Goal: Task Accomplishment & Management: Use online tool/utility

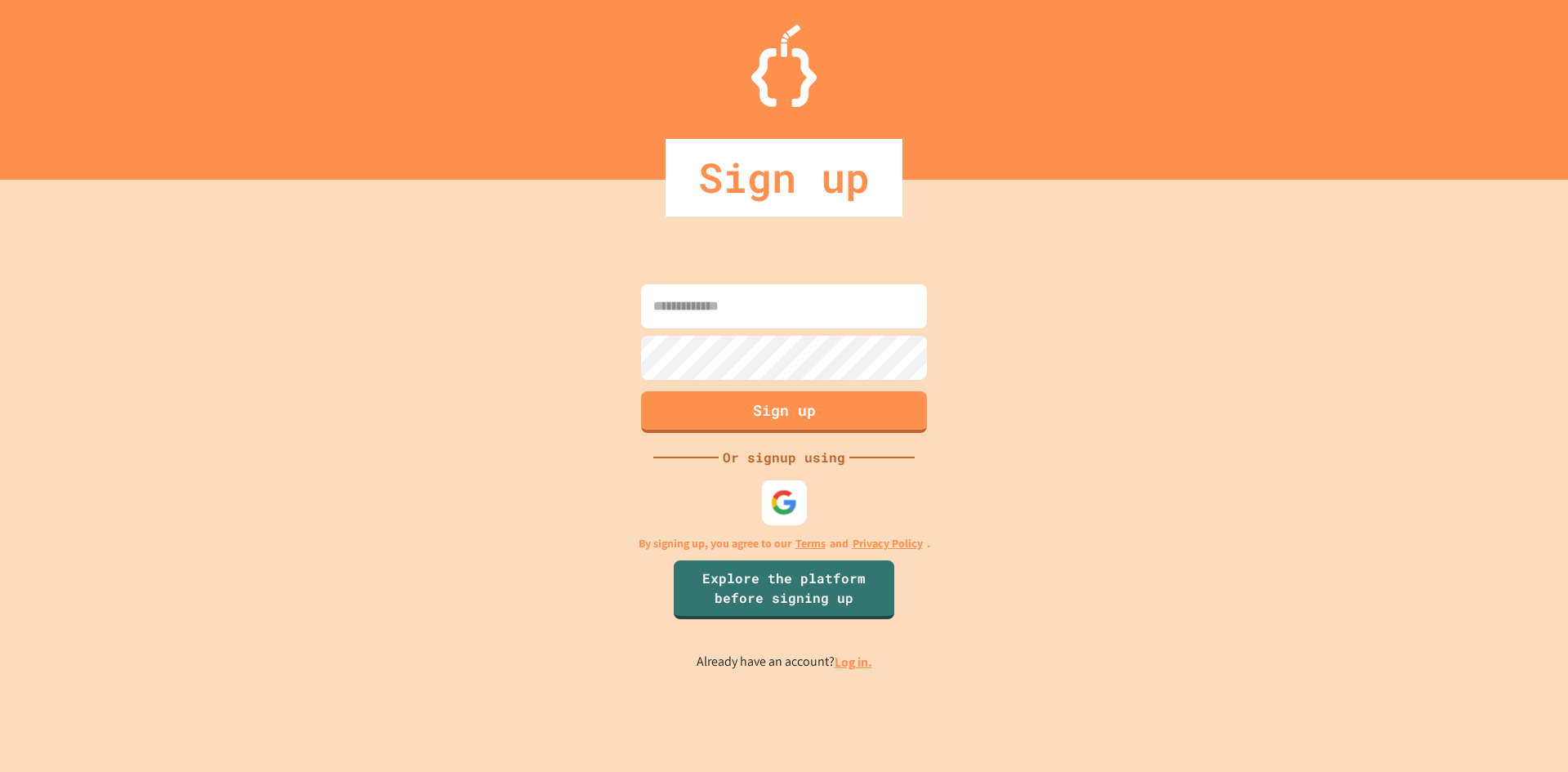
click at [771, 509] on img at bounding box center [785, 502] width 27 height 27
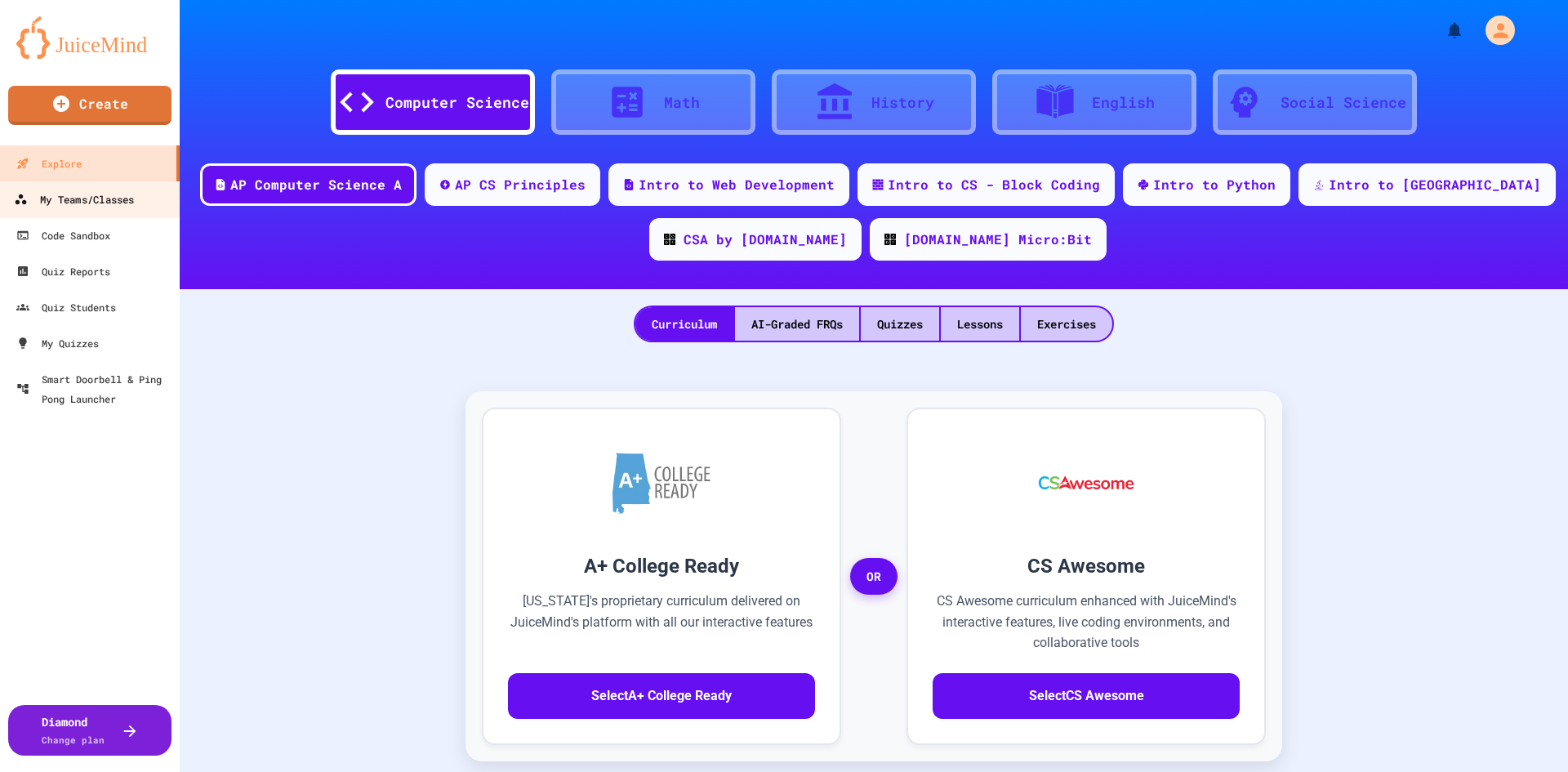
click at [63, 200] on div "My Teams/Classes" at bounding box center [73, 200] width 120 height 20
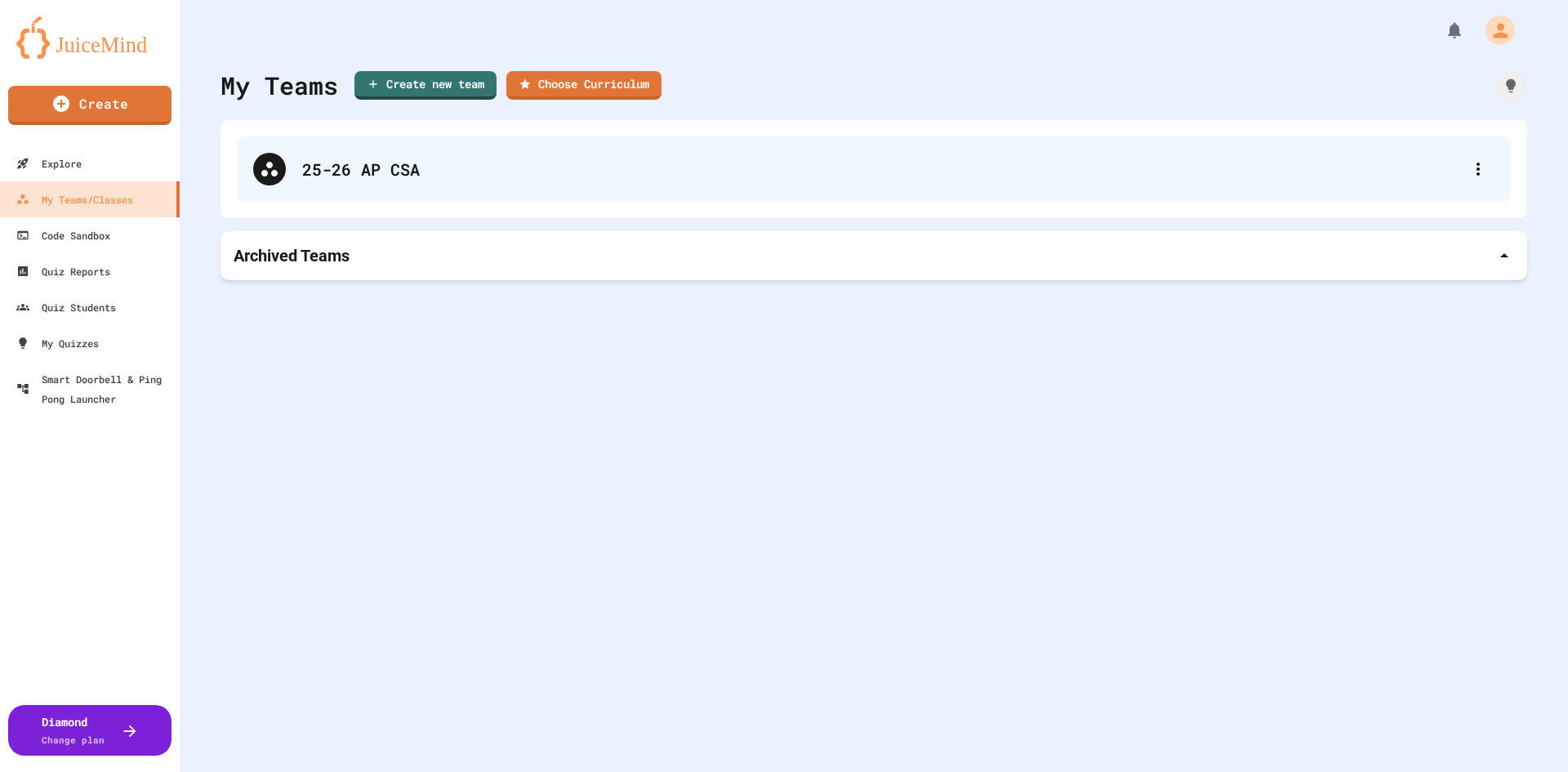
click at [470, 161] on div "25-26 AP CSA" at bounding box center [882, 168] width 1160 height 24
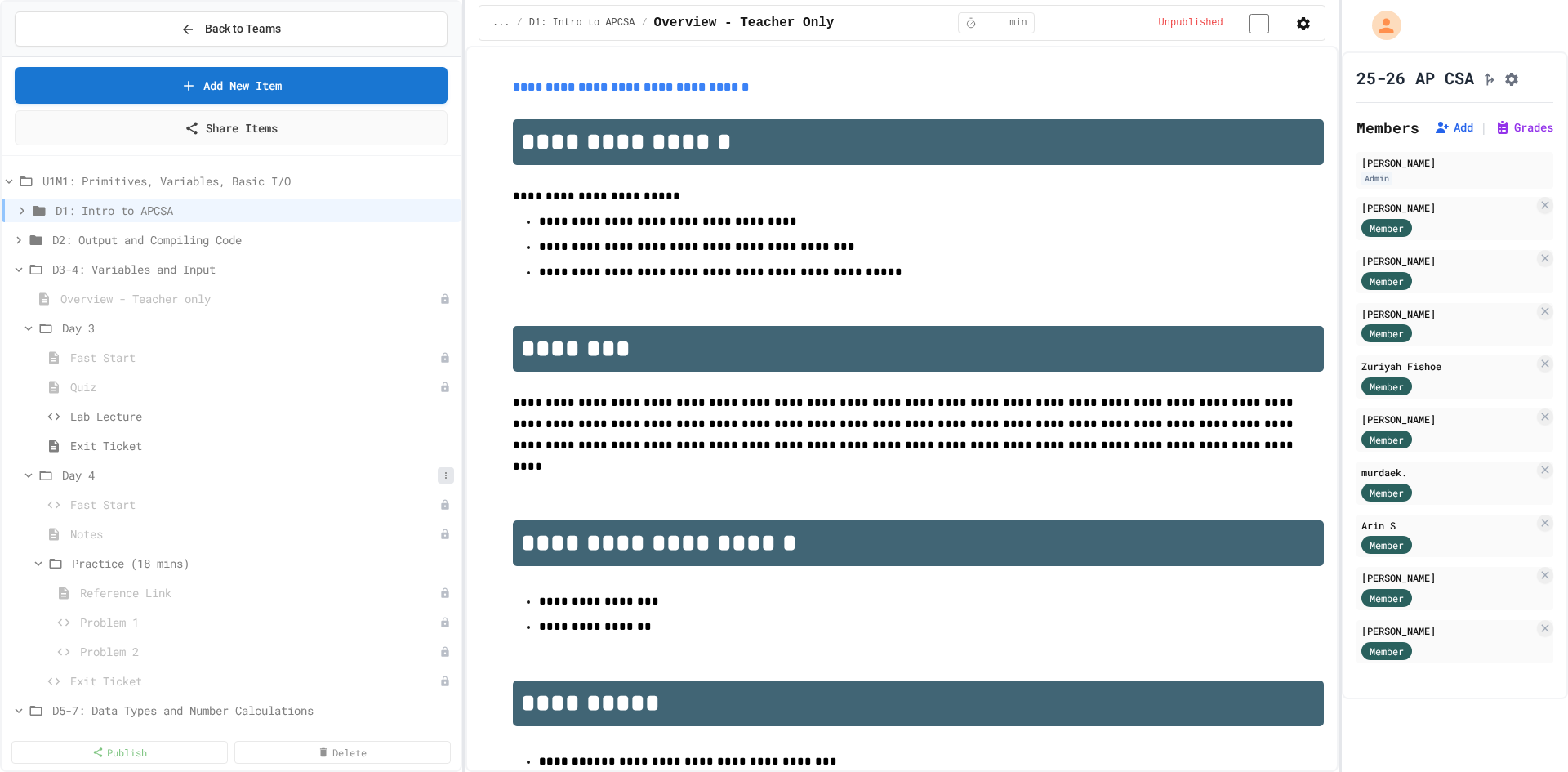
click at [439, 479] on button at bounding box center [445, 475] width 16 height 16
click at [380, 569] on button "Publish All (6)" at bounding box center [392, 564] width 109 height 29
click at [127, 589] on span "Reference Link" at bounding box center [259, 593] width 358 height 17
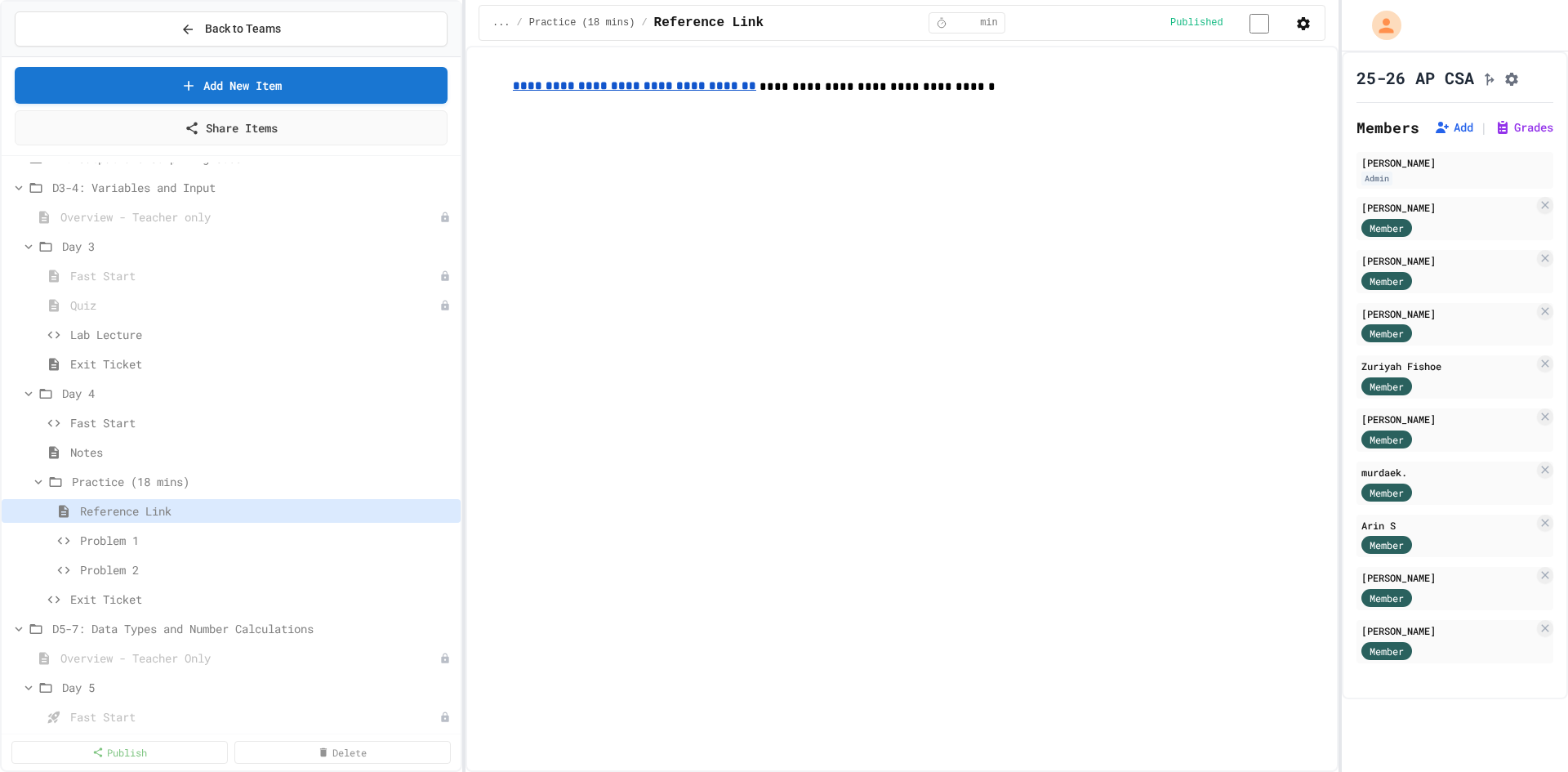
scroll to position [163, 0]
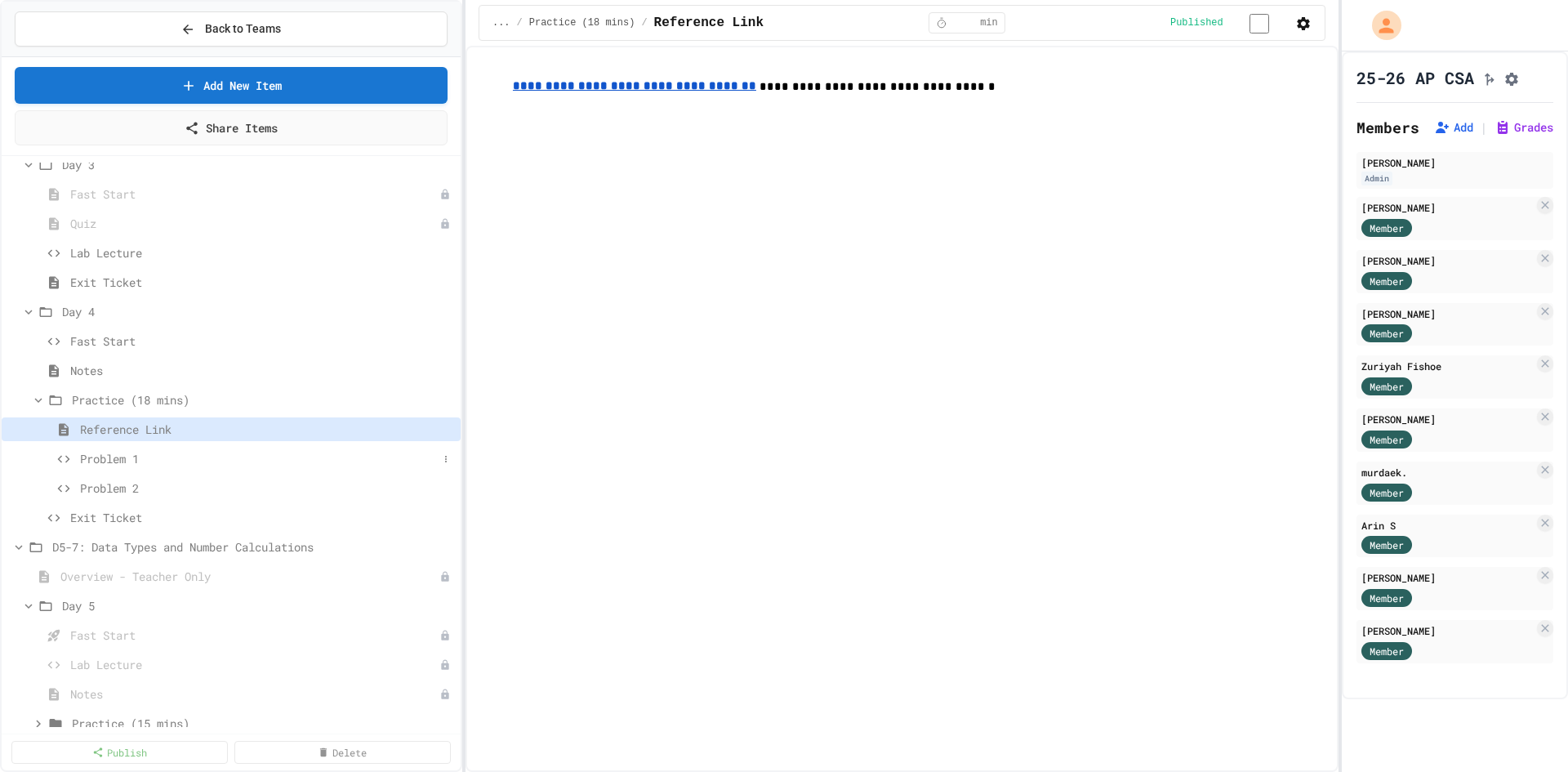
click at [124, 463] on span "Problem 1" at bounding box center [259, 458] width 358 height 17
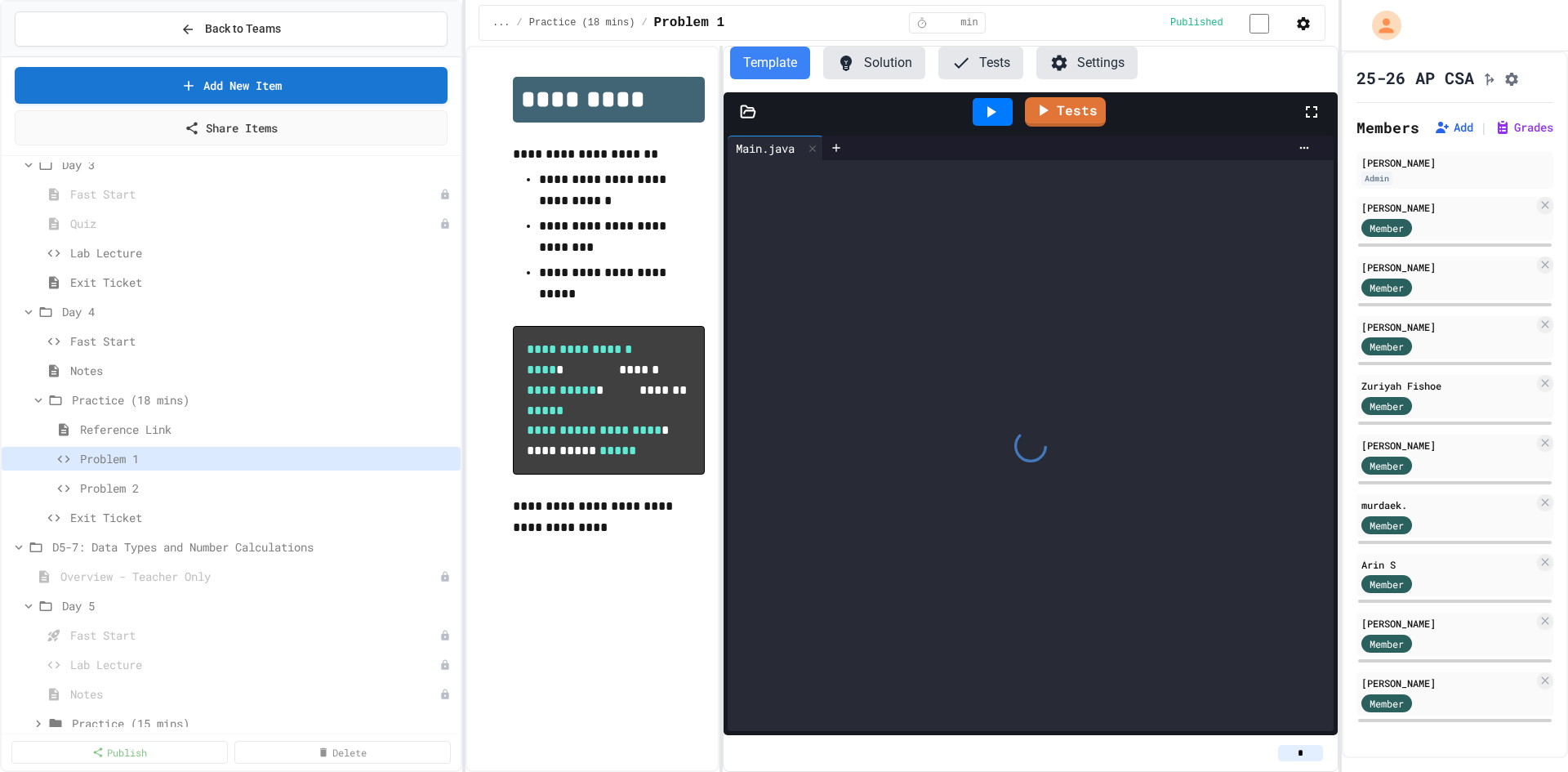
click at [1004, 61] on button "Tests" at bounding box center [980, 62] width 85 height 33
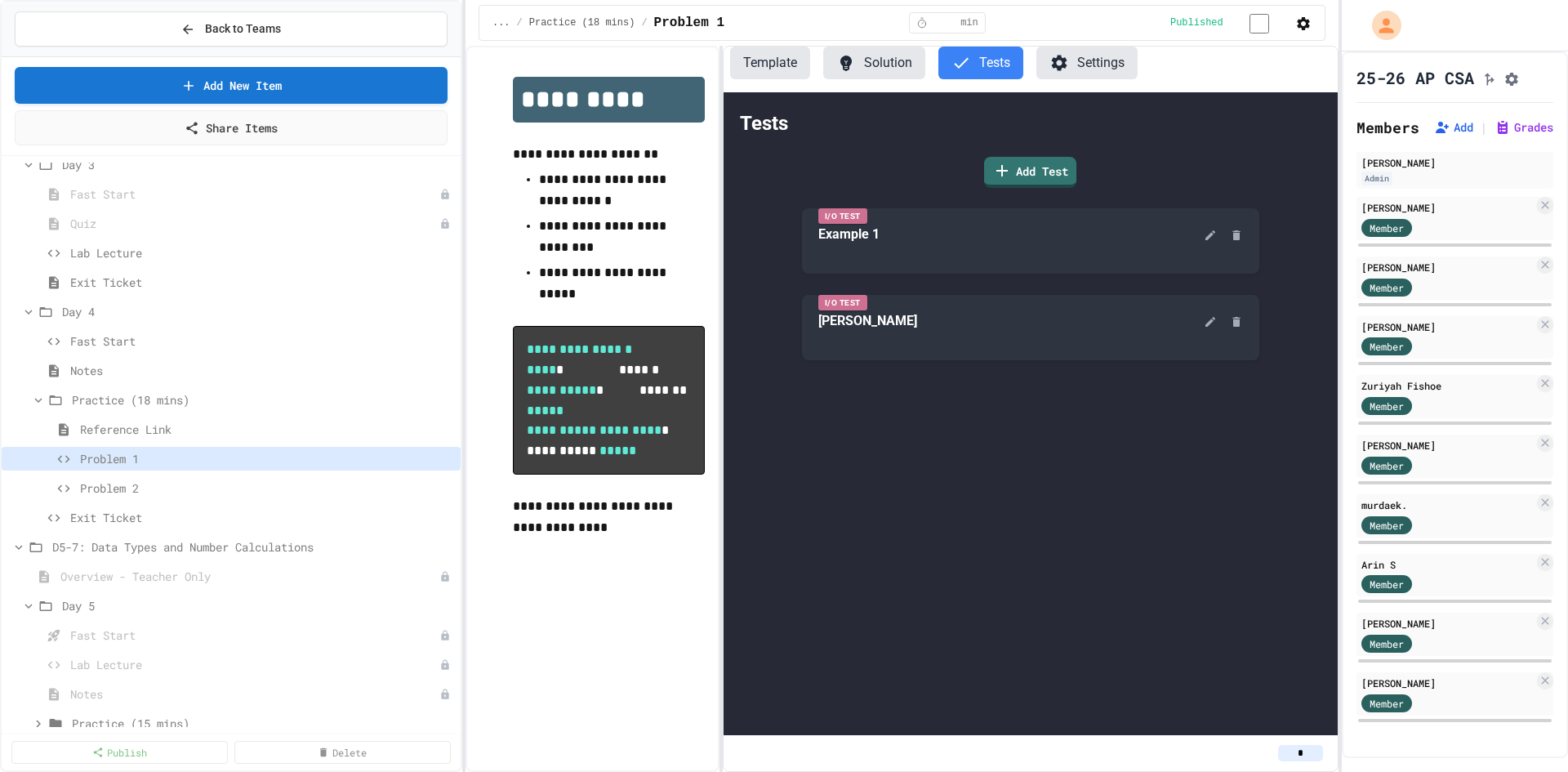
click at [776, 72] on button "Template" at bounding box center [770, 62] width 80 height 33
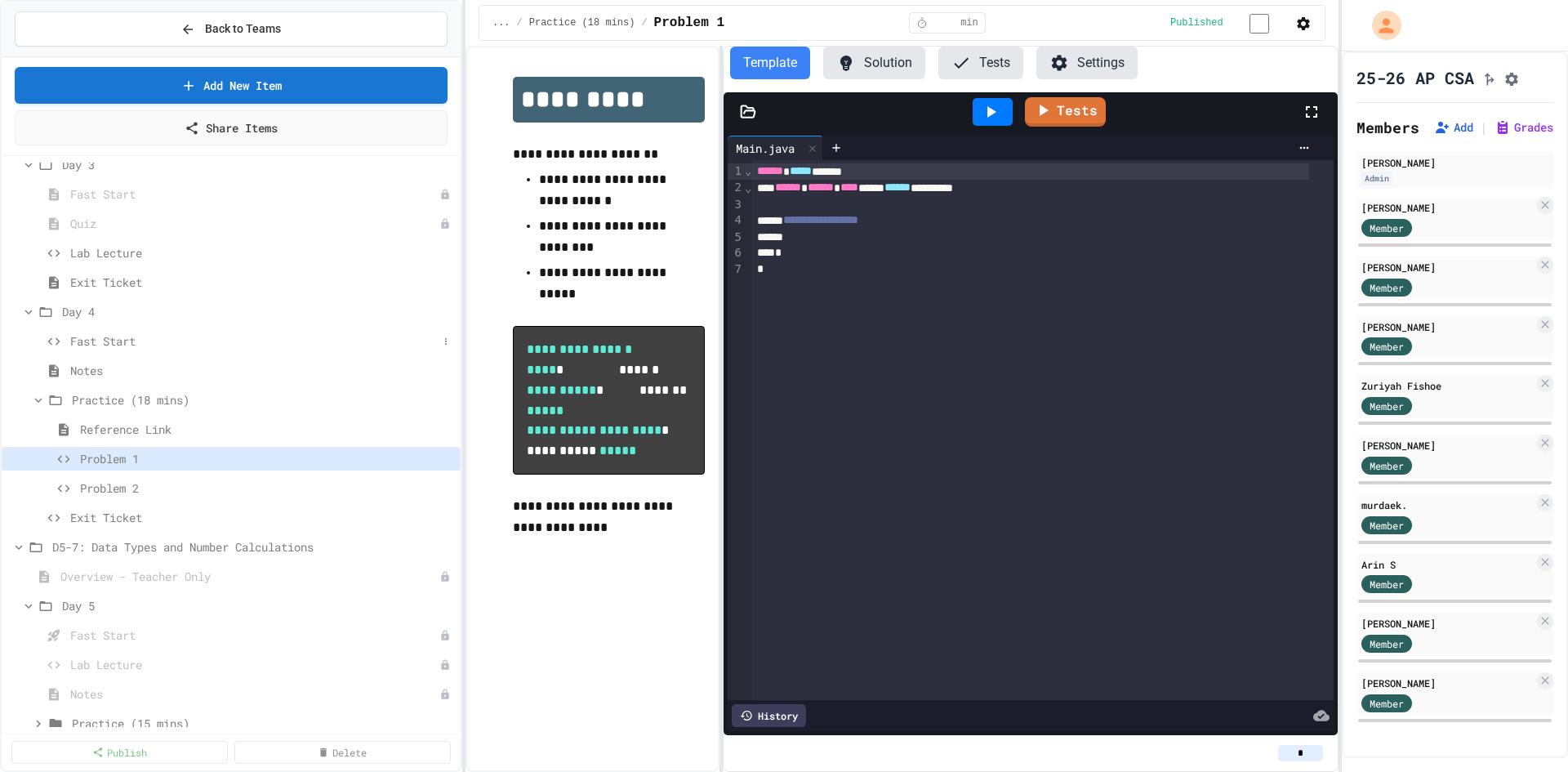
click at [78, 342] on span "Fast Start" at bounding box center [253, 341] width 367 height 17
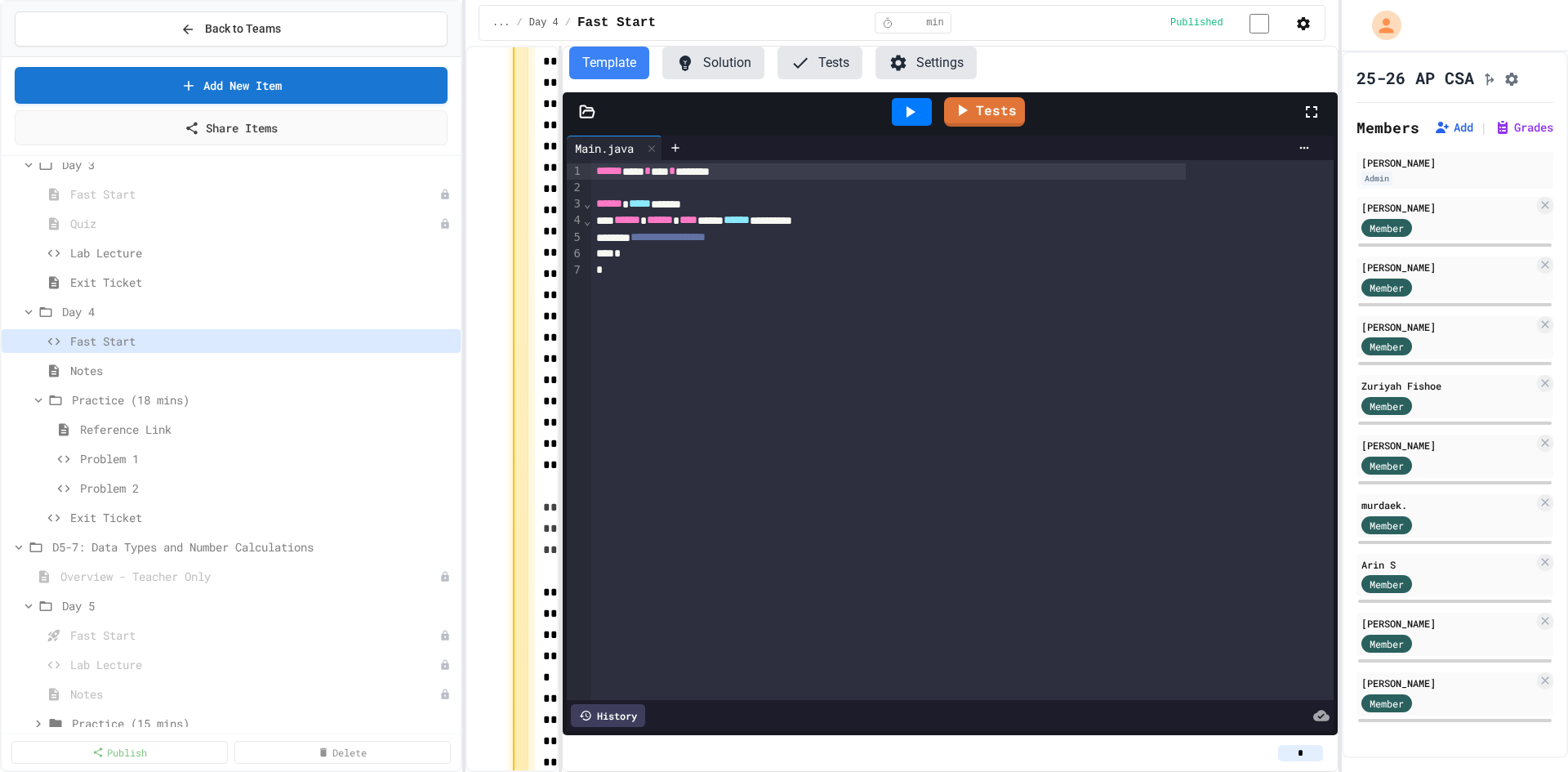
scroll to position [886, 0]
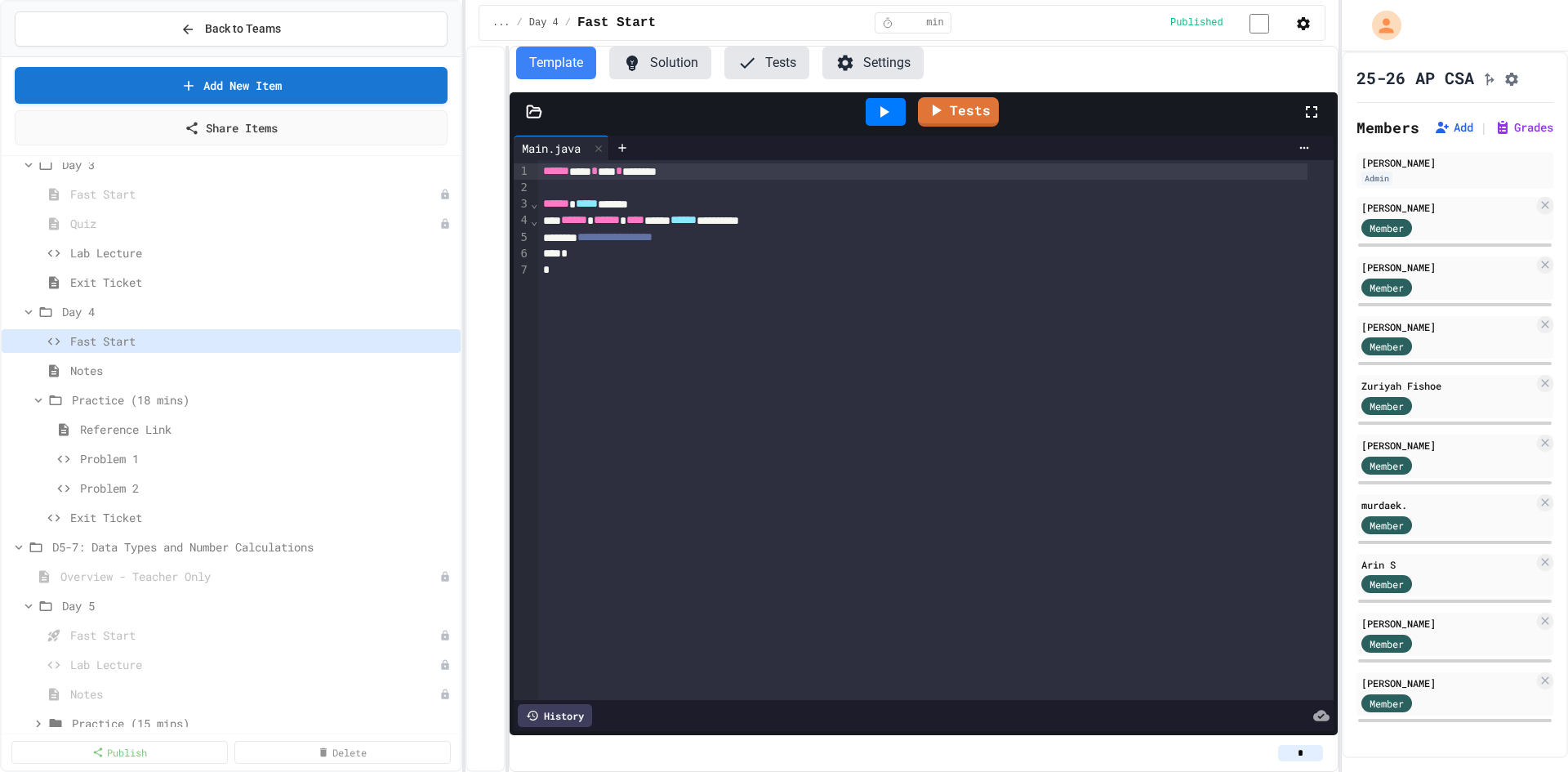
click at [507, 460] on div "**********" at bounding box center [902, 408] width 873 height 726
